Goal: Find specific page/section: Find specific page/section

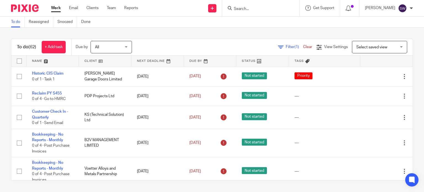
click at [251, 10] on input "Search" at bounding box center [258, 9] width 50 height 5
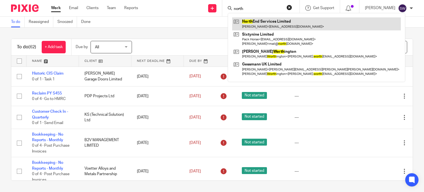
type input "north"
click at [271, 24] on link at bounding box center [316, 23] width 169 height 13
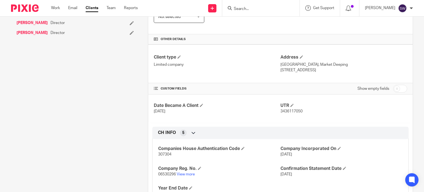
scroll to position [165, 0]
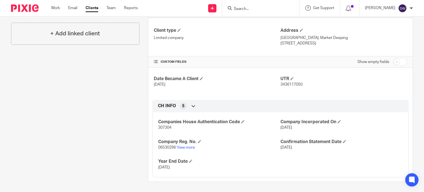
click at [255, 9] on input "Search" at bounding box center [258, 9] width 50 height 5
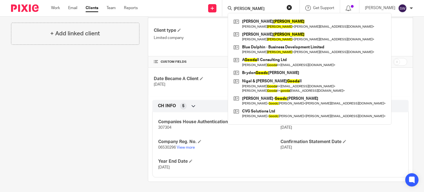
drag, startPoint x: 264, startPoint y: 10, endPoint x: 239, endPoint y: 10, distance: 25.1
click at [242, 10] on div "goode" at bounding box center [260, 8] width 64 height 7
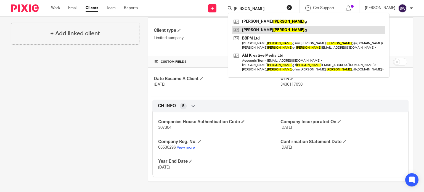
type input "pellin"
click at [271, 30] on link at bounding box center [308, 30] width 153 height 8
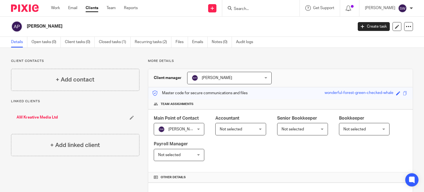
click at [258, 7] on input "Search" at bounding box center [258, 9] width 50 height 5
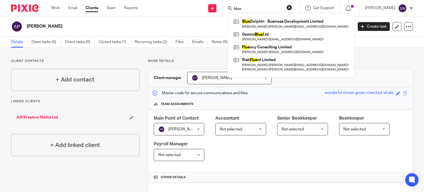
drag, startPoint x: 265, startPoint y: 10, endPoint x: 241, endPoint y: 8, distance: 24.4
click at [241, 8] on div "blue" at bounding box center [260, 8] width 64 height 7
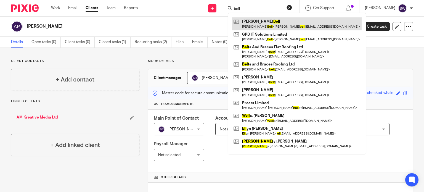
type input "bell"
click at [260, 23] on link at bounding box center [296, 23] width 129 height 13
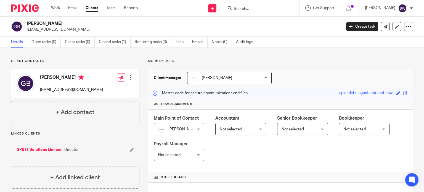
click at [269, 10] on input "Search" at bounding box center [258, 9] width 50 height 5
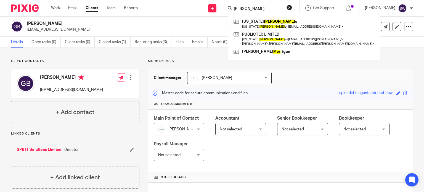
drag, startPoint x: 257, startPoint y: 8, endPoint x: 240, endPoint y: 8, distance: 16.3
click at [240, 8] on div "myer" at bounding box center [260, 8] width 64 height 7
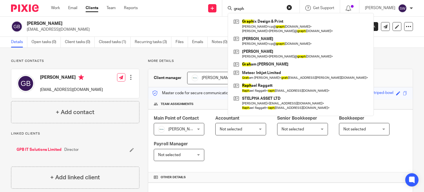
type input "graph"
drag, startPoint x: 263, startPoint y: 6, endPoint x: 211, endPoint y: 7, distance: 51.9
click at [211, 7] on div "Send new email Create task Add client graph Graph ix Design & Print Carl Pybus …" at bounding box center [285, 8] width 278 height 16
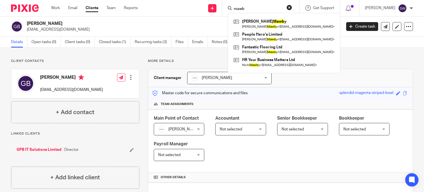
drag, startPoint x: 264, startPoint y: 7, endPoint x: 238, endPoint y: 6, distance: 25.4
click at [238, 6] on div "mawb Nicola Mawb y Nicola Mawb y < nicki@hr-yourbusinessmatters.co.uk > People …" at bounding box center [260, 8] width 77 height 16
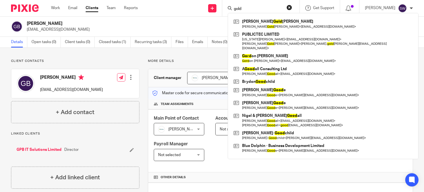
type input "gold"
click at [260, 7] on input "gold" at bounding box center [258, 9] width 50 height 5
drag, startPoint x: 261, startPoint y: 7, endPoint x: 222, endPoint y: 6, distance: 39.2
click at [222, 6] on div "Send new email Create task Add client gold Adam Gold smith Adam Gold smith < ad…" at bounding box center [285, 8] width 278 height 16
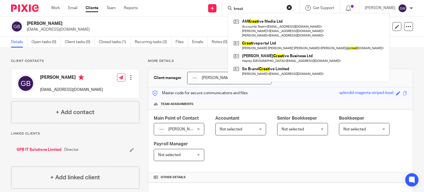
drag, startPoint x: 265, startPoint y: 8, endPoint x: 239, endPoint y: 6, distance: 26.6
click at [239, 6] on div "kreat AM Kreat ive Media Ltd Accounts Team < accounts@the-advertiser.co.uk > Ma…" at bounding box center [260, 8] width 77 height 16
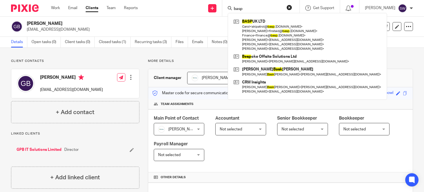
drag, startPoint x: 260, startPoint y: 8, endPoint x: 234, endPoint y: 6, distance: 25.8
click at [234, 6] on div "basp BASP UK LTD Carol < skipatrol@ basp .org.uk > Heather < firstaid@ basp .or…" at bounding box center [260, 8] width 77 height 16
type input "m"
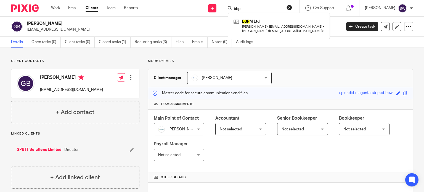
drag, startPoint x: 269, startPoint y: 5, endPoint x: 236, endPoint y: 6, distance: 32.9
click at [237, 6] on div "bbp BBP M Ltd Andy Pelling < mr.andy.pelling@gmail.com > Maria Pelling < pellin…" at bounding box center [260, 8] width 77 height 16
click at [255, 10] on input "bbp" at bounding box center [258, 9] width 50 height 5
drag, startPoint x: 247, startPoint y: 8, endPoint x: 243, endPoint y: 7, distance: 4.2
click at [243, 7] on div "bbp" at bounding box center [260, 8] width 64 height 7
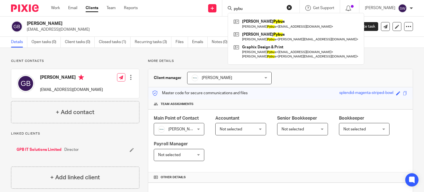
type input "pybu"
